Goal: Transaction & Acquisition: Purchase product/service

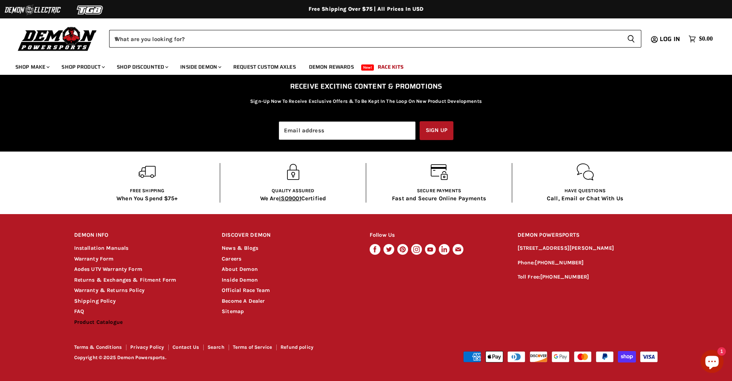
click at [94, 321] on link "Product Catalogue" at bounding box center [98, 322] width 49 height 7
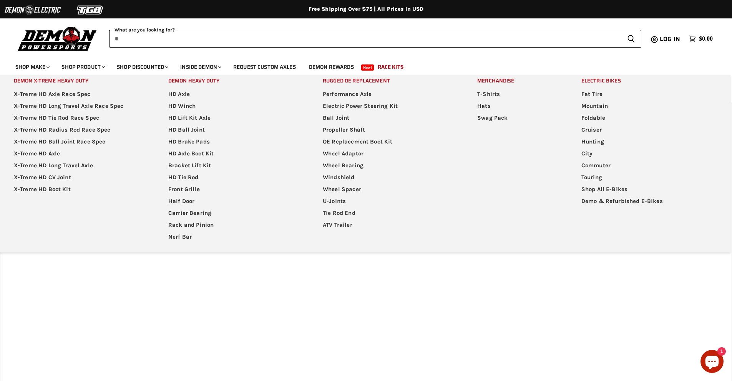
click at [142, 35] on input "When autocomplete results are available use up and down arrows to review and en…" at bounding box center [365, 39] width 512 height 18
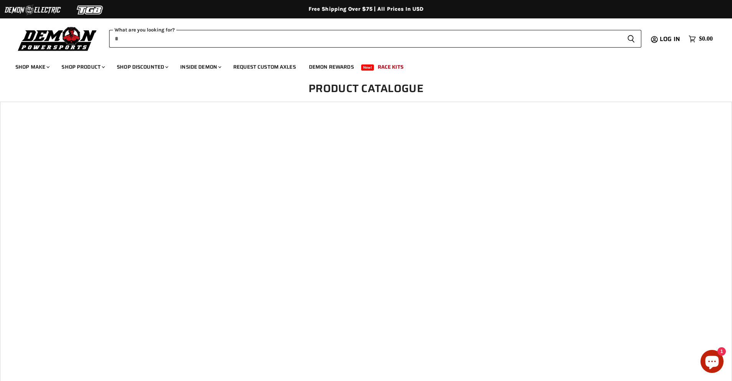
click at [260, 36] on input "When autocomplete results are available use up and down arrows to review and en…" at bounding box center [365, 39] width 512 height 18
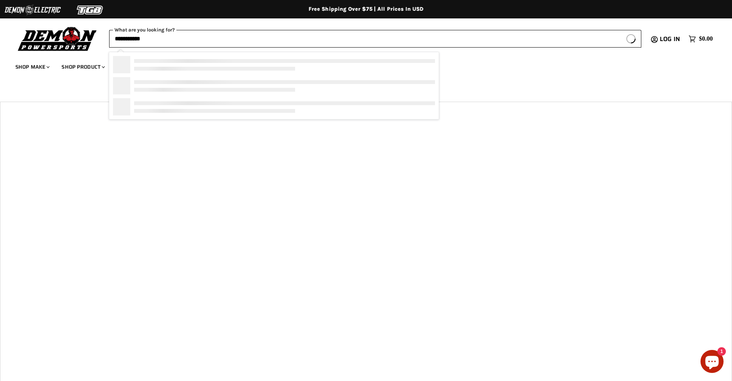
type input "**********"
click at [621, 30] on button "Search icon Spinner icon" at bounding box center [631, 39] width 20 height 18
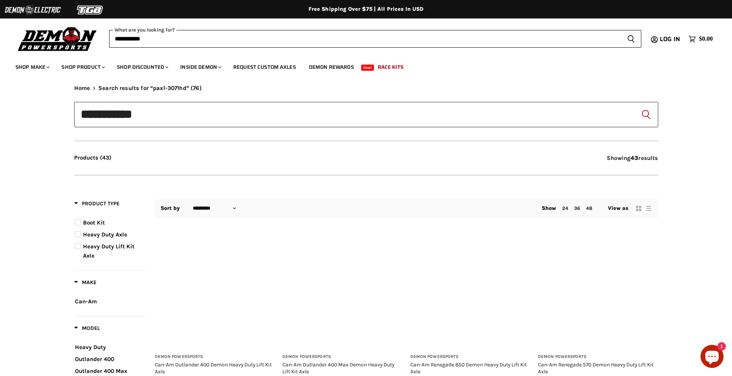
type input "**********"
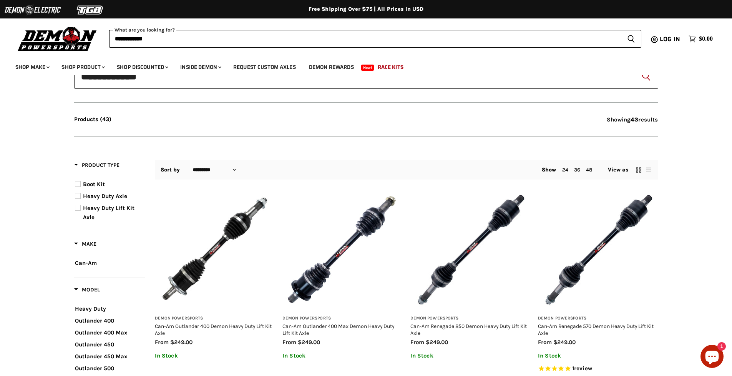
click at [212, 253] on img "Main content" at bounding box center [215, 249] width 120 height 120
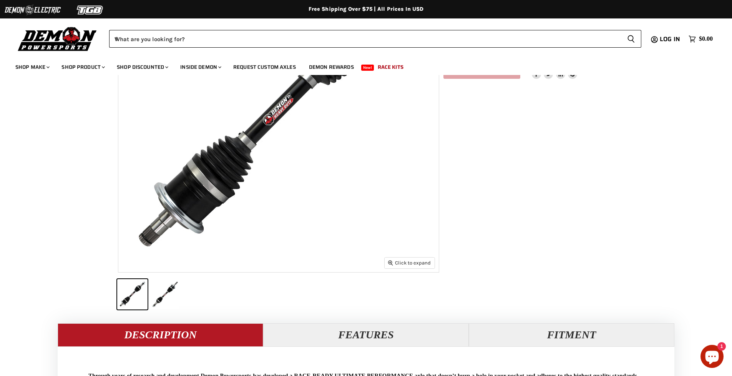
scroll to position [154, 0]
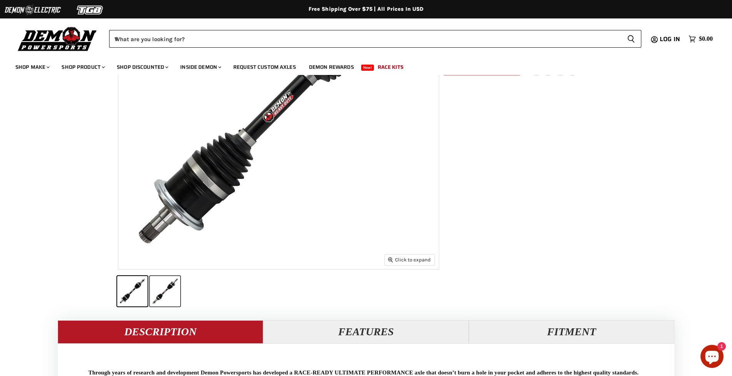
click at [155, 293] on button "Can-Am Outlander 400 Demon Heavy Duty Lift Kit Axle thumbnail" at bounding box center [165, 291] width 30 height 30
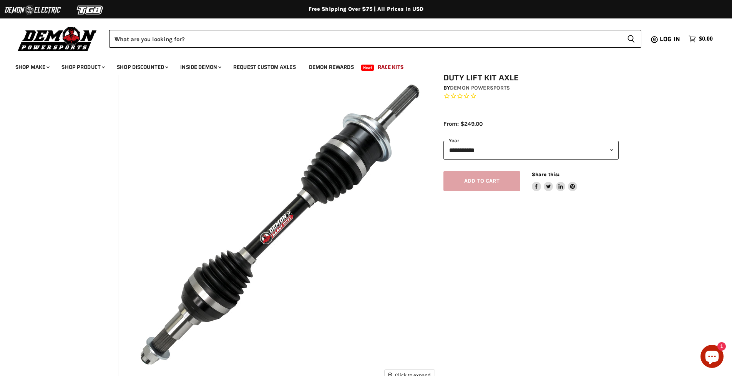
scroll to position [0, 0]
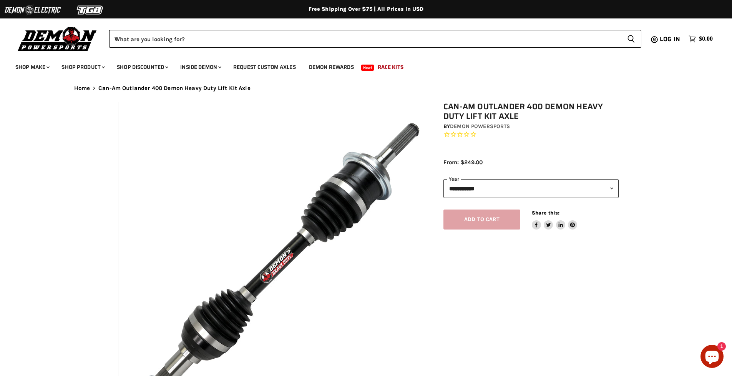
click at [371, 125] on img "Main content" at bounding box center [278, 262] width 320 height 320
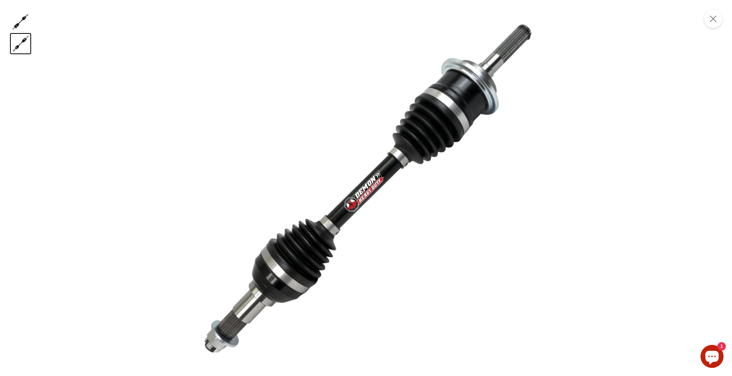
click at [467, 80] on img "Product zoom dialog" at bounding box center [366, 188] width 376 height 376
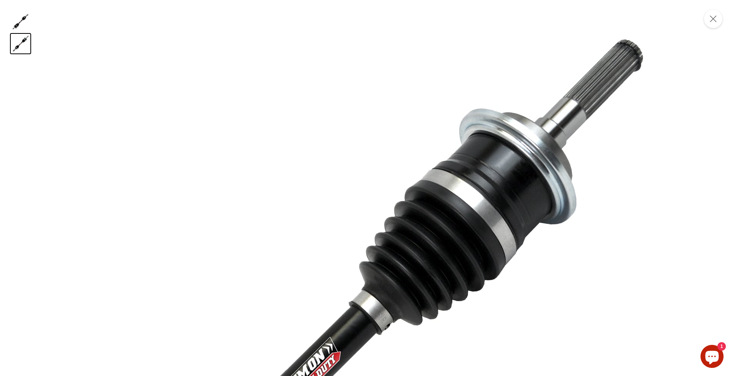
click at [394, 195] on img "Product zoom dialog" at bounding box center [305, 374] width 768 height 768
